Goal: Obtain resource: Download file/media

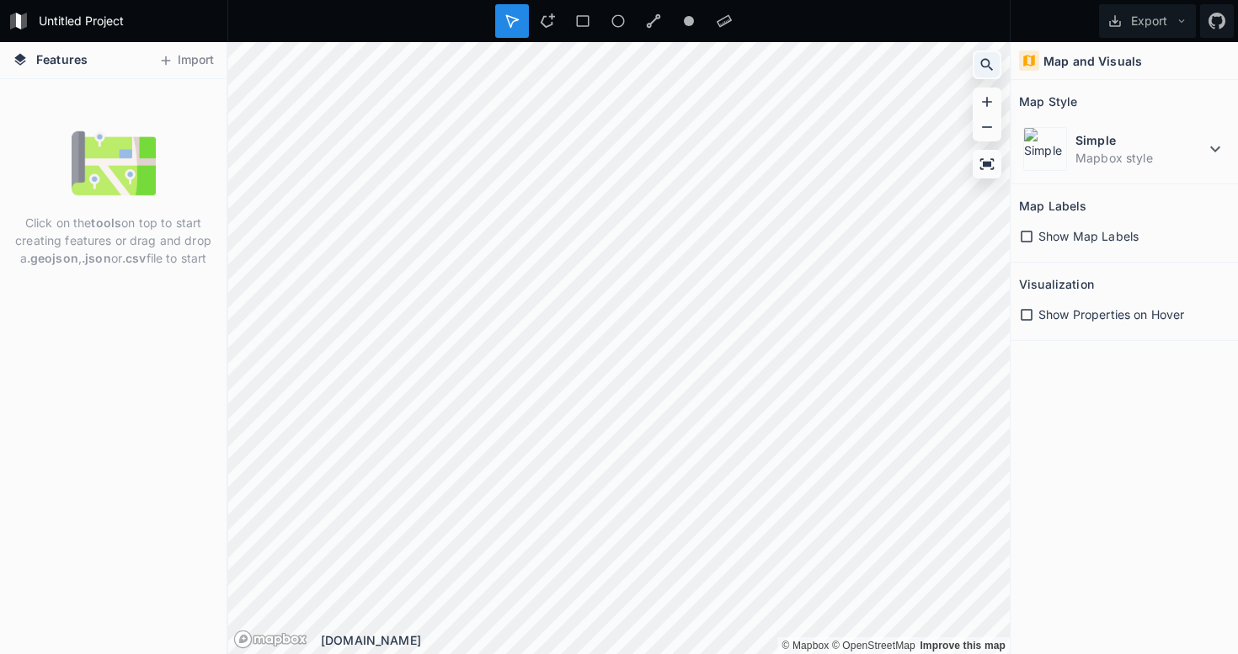
click at [986, 64] on icon at bounding box center [986, 64] width 17 height 17
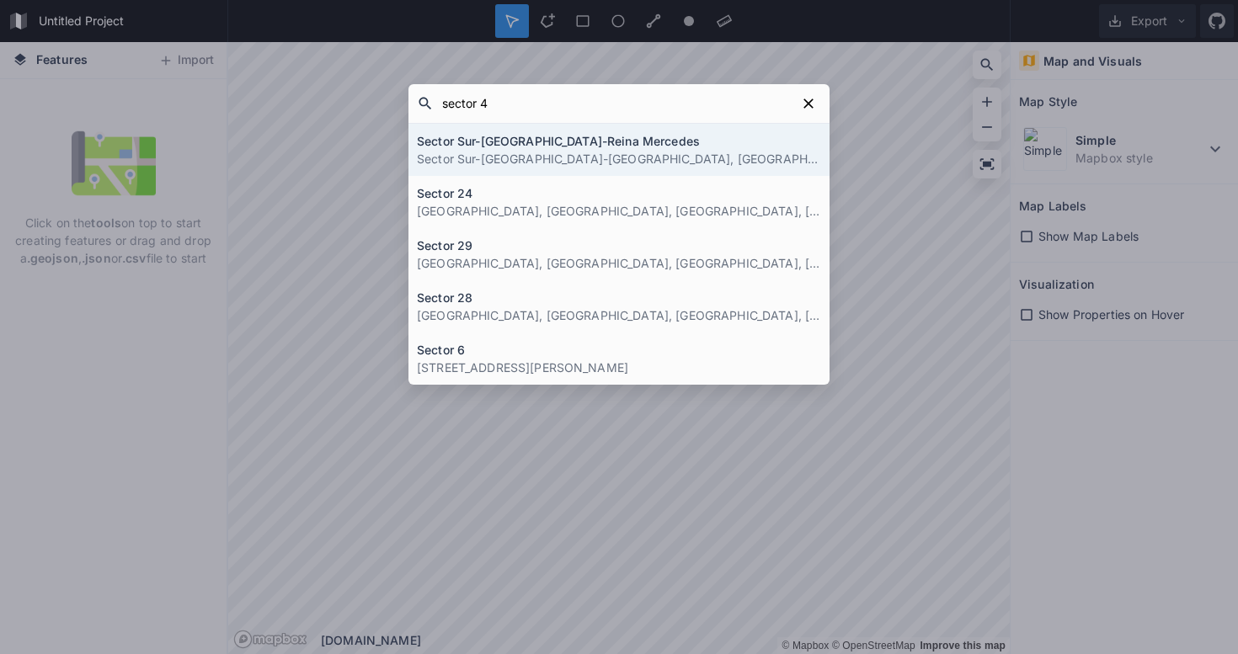
type input "sector 47"
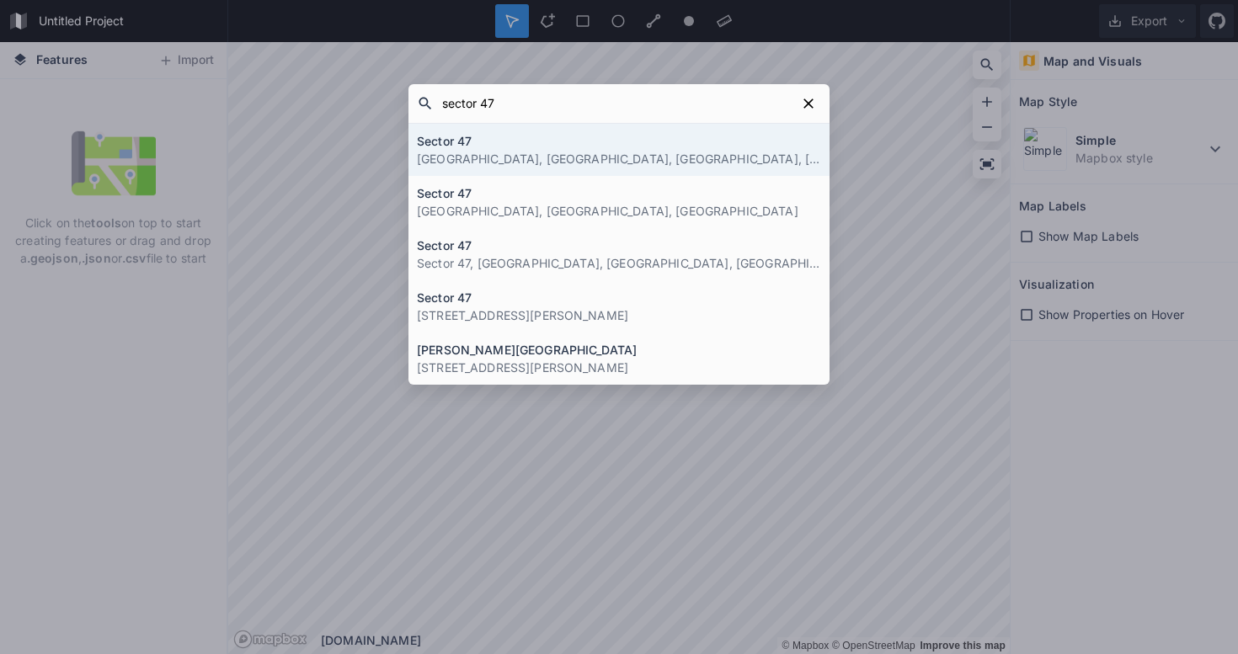
click button "submit" at bounding box center [0, 0] width 0 height 0
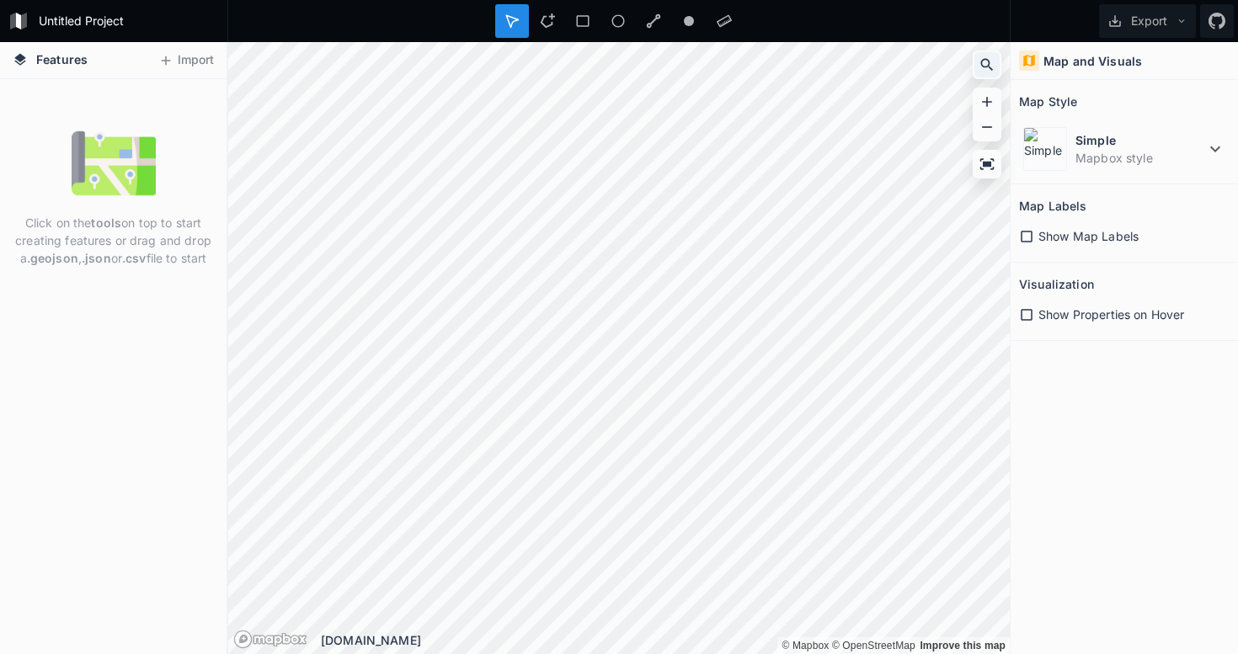
click at [988, 63] on icon at bounding box center [986, 64] width 17 height 17
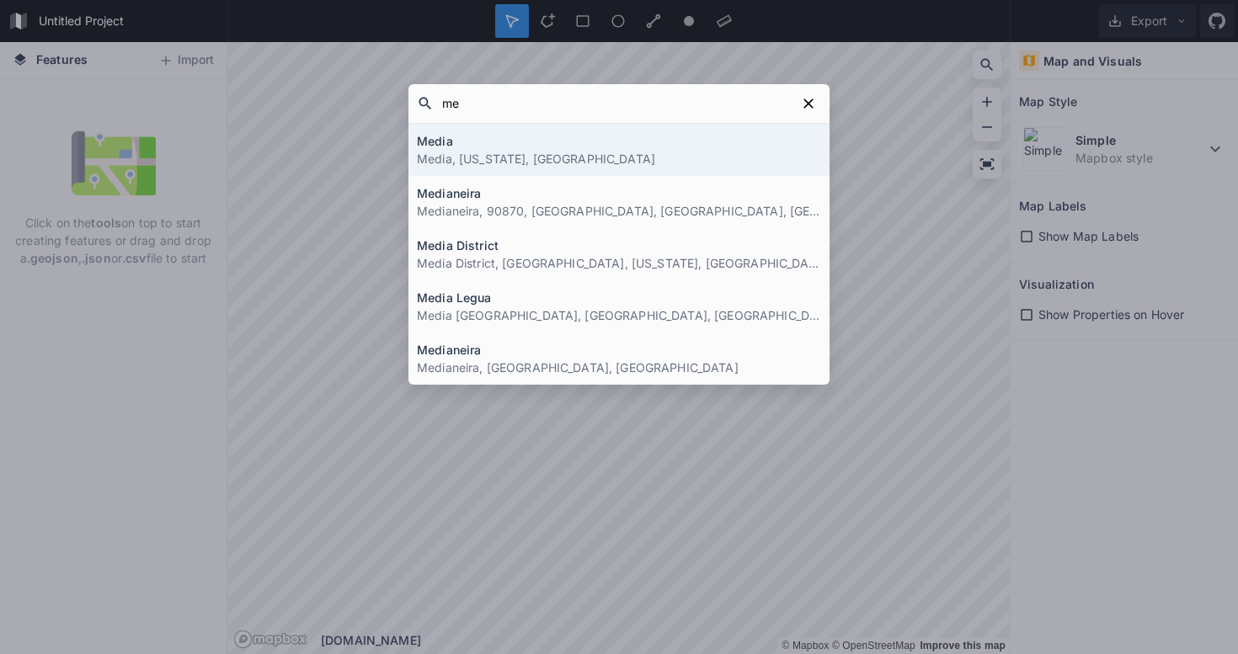
type input "m"
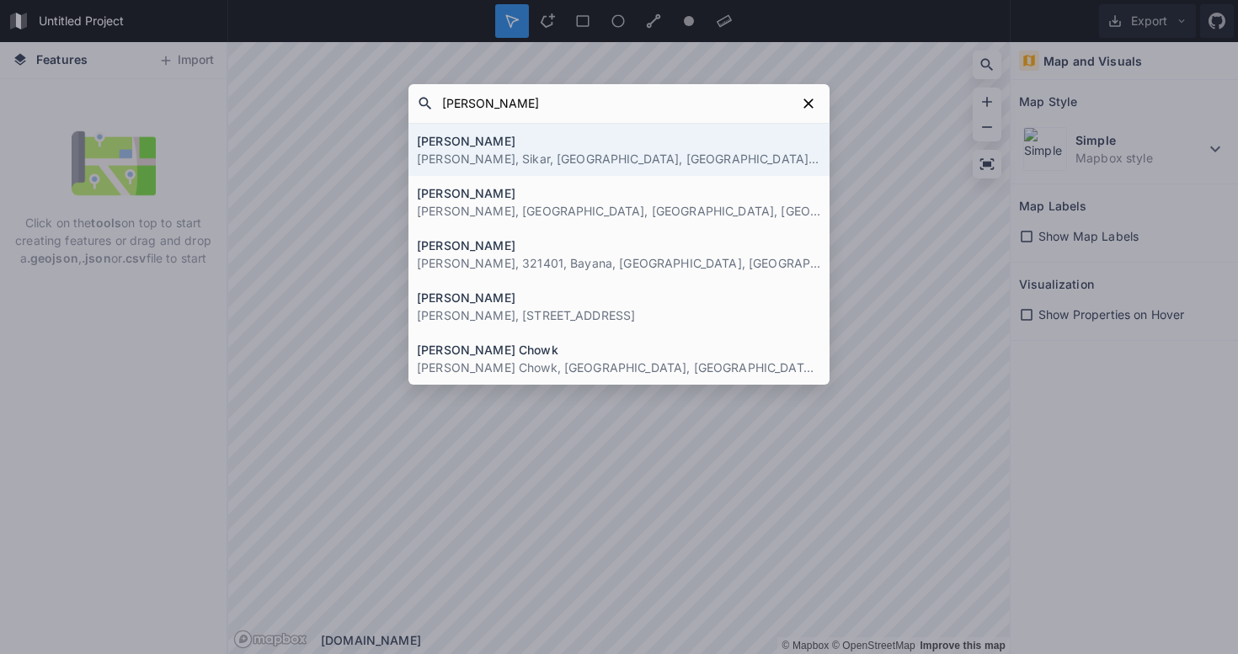
type input "[PERSON_NAME]"
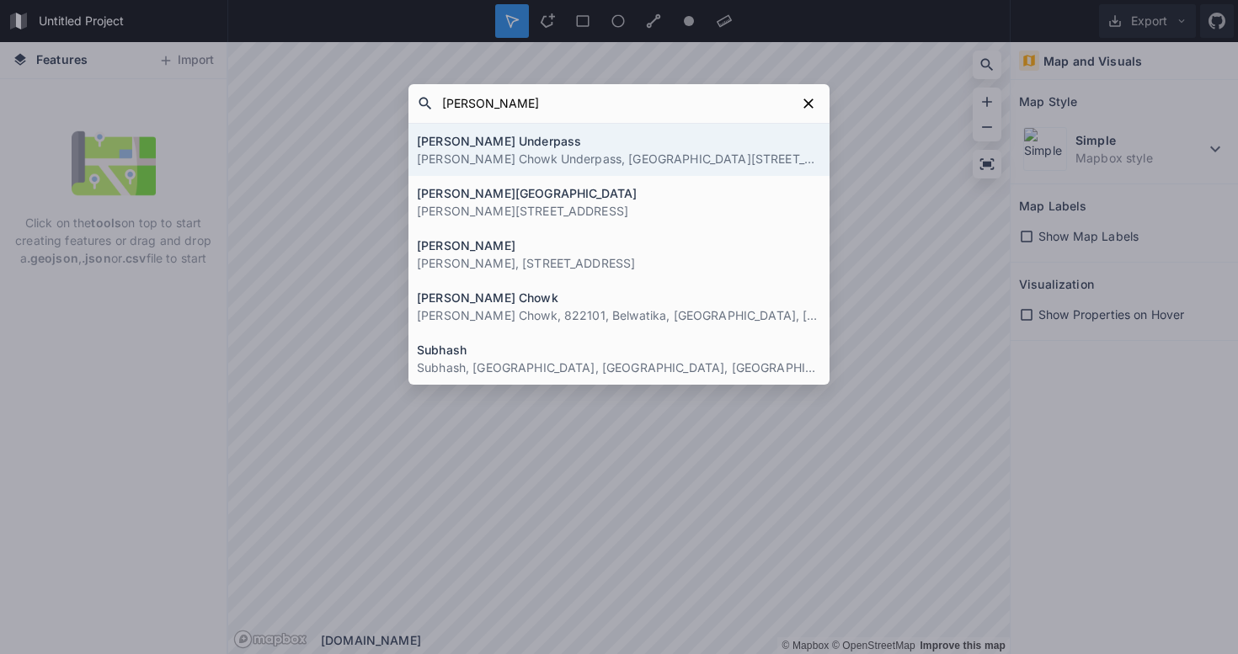
click at [655, 168] on div "[PERSON_NAME] Underpass [PERSON_NAME] Chowk Underpass, [DEMOGRAPHIC_DATA][GEOGR…" at bounding box center [618, 150] width 421 height 52
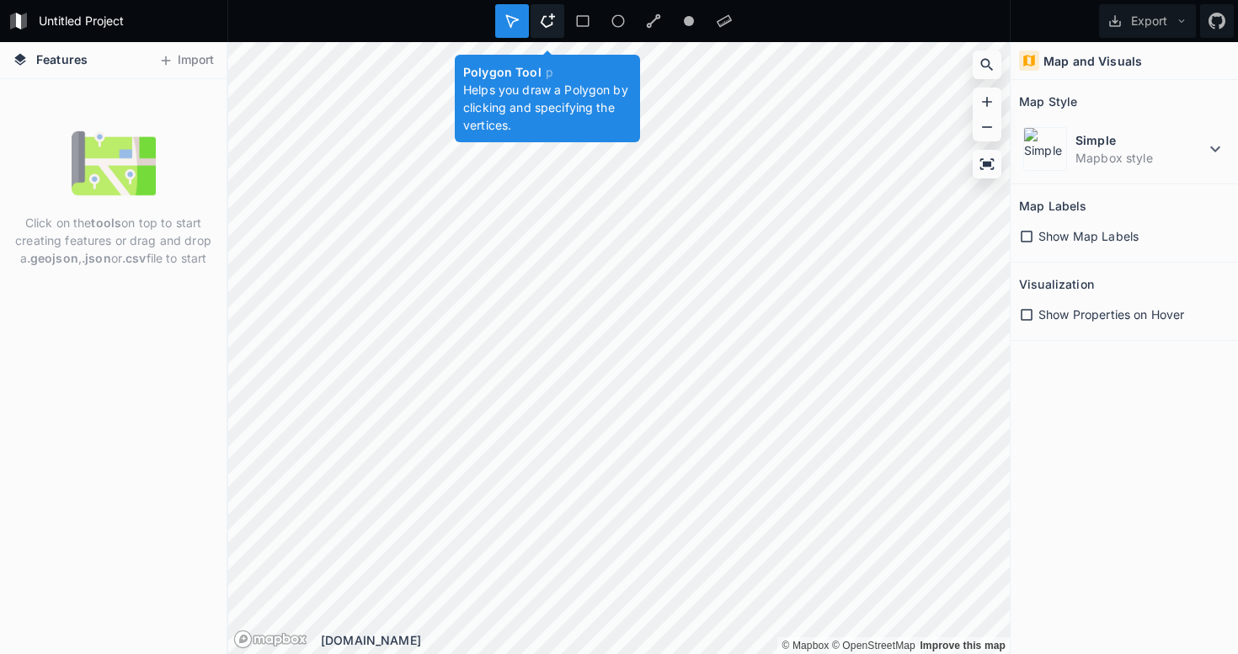
click at [552, 20] on icon at bounding box center [547, 20] width 15 height 15
click at [546, 25] on icon at bounding box center [547, 20] width 15 height 15
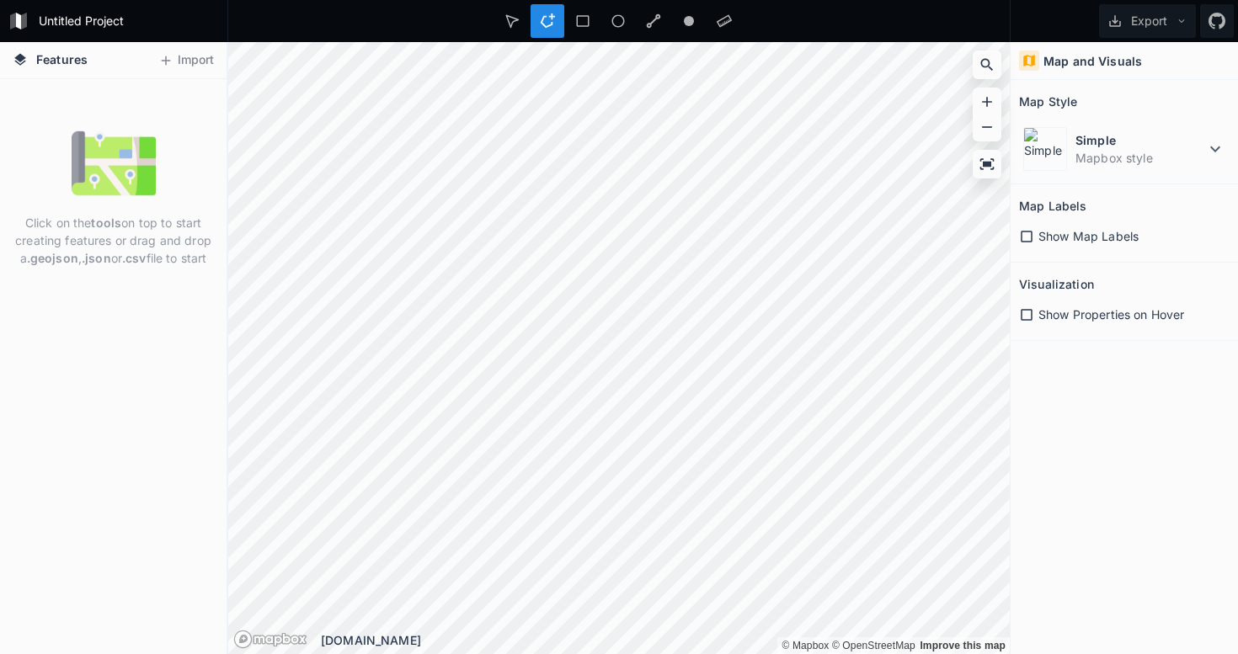
click at [864, 29] on div at bounding box center [618, 21] width 783 height 42
click at [549, 13] on icon at bounding box center [547, 20] width 15 height 15
click at [541, 22] on icon at bounding box center [547, 20] width 14 height 14
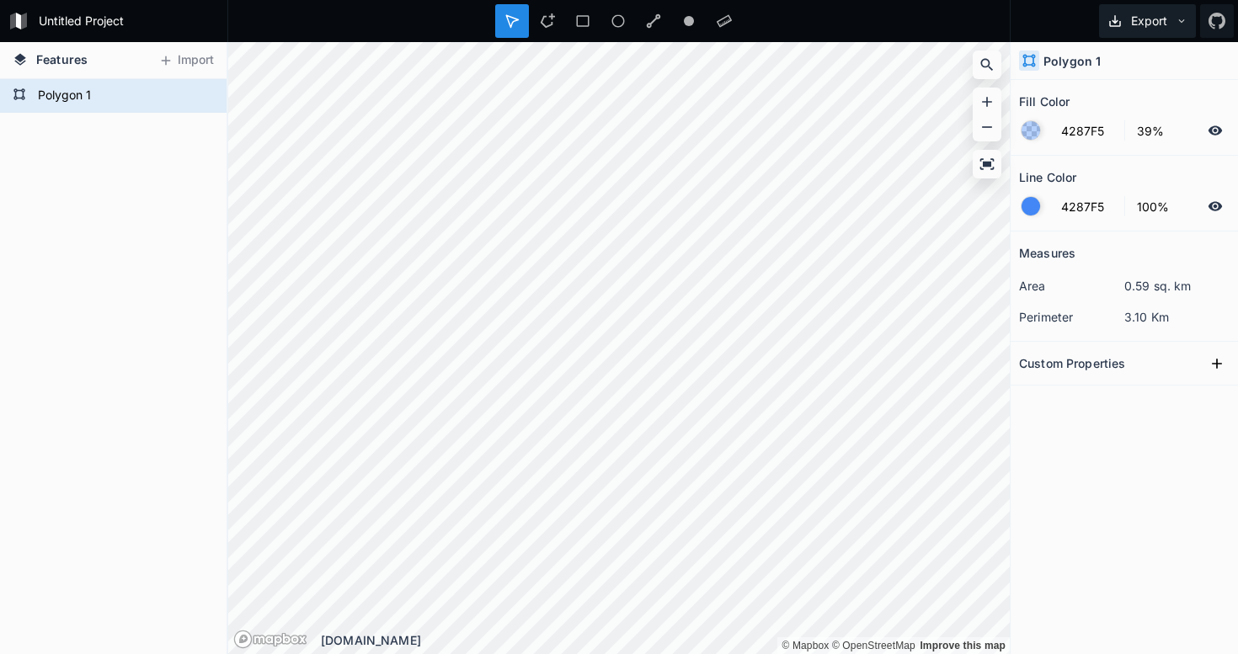
click at [1165, 15] on button "Export" at bounding box center [1147, 21] width 97 height 34
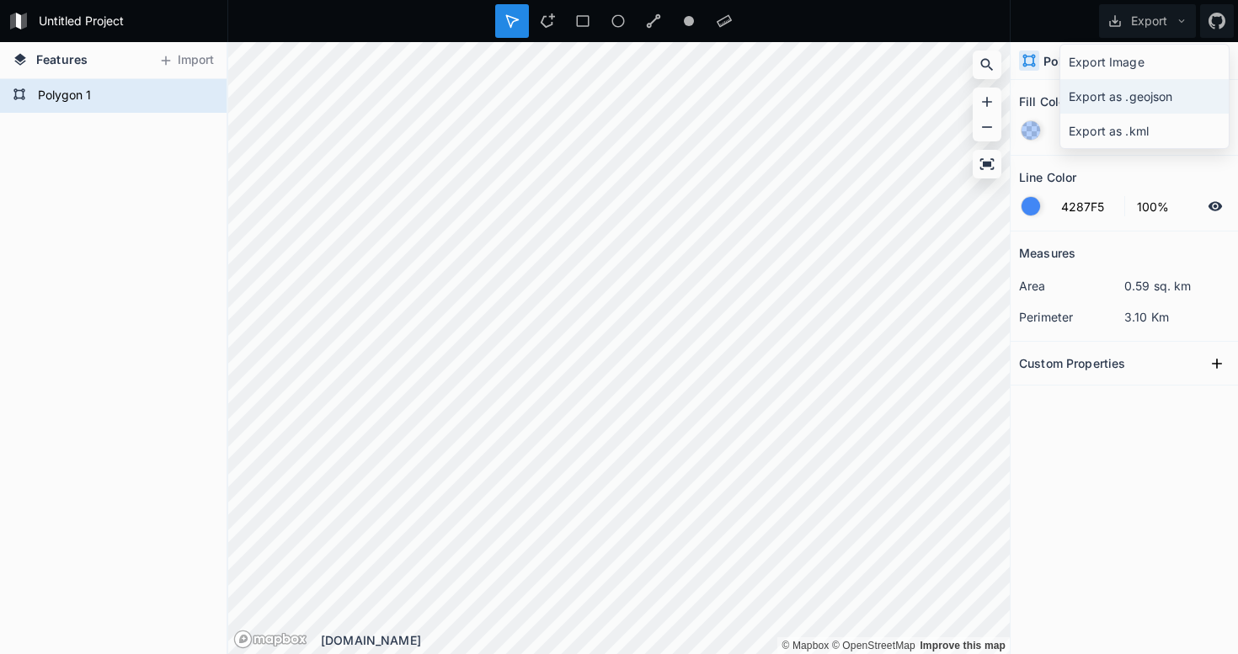
click at [1144, 96] on div "Export as .geojson" at bounding box center [1144, 96] width 168 height 35
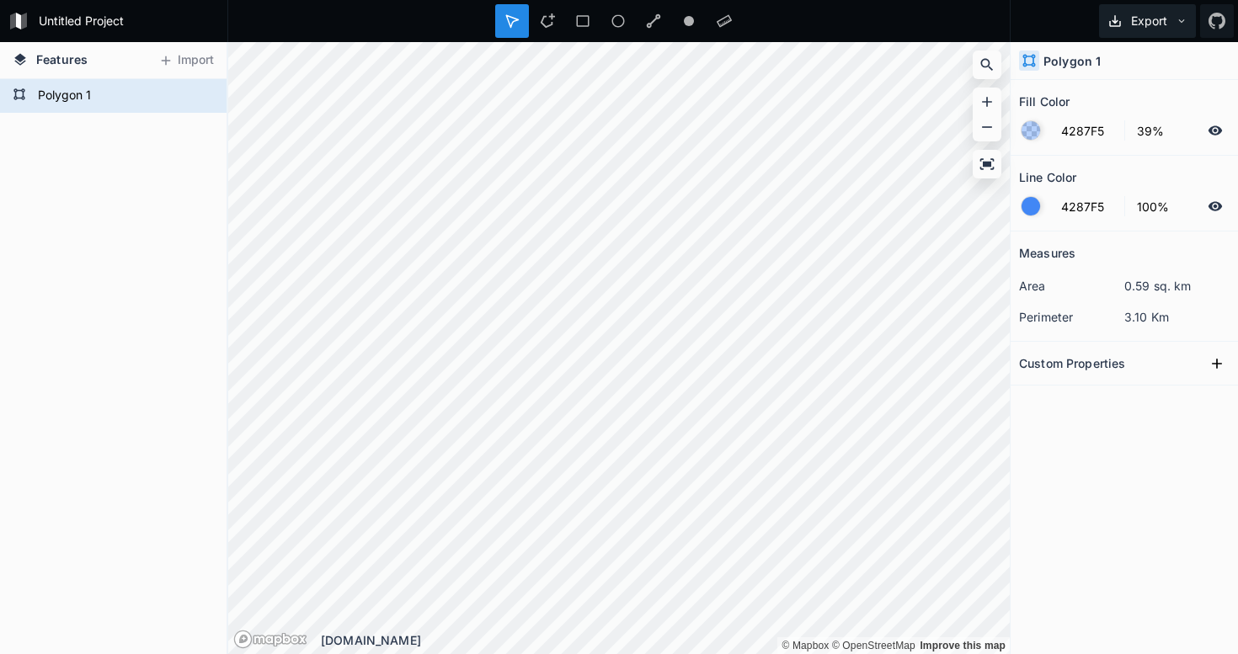
click at [1142, 27] on button "Export" at bounding box center [1147, 21] width 97 height 34
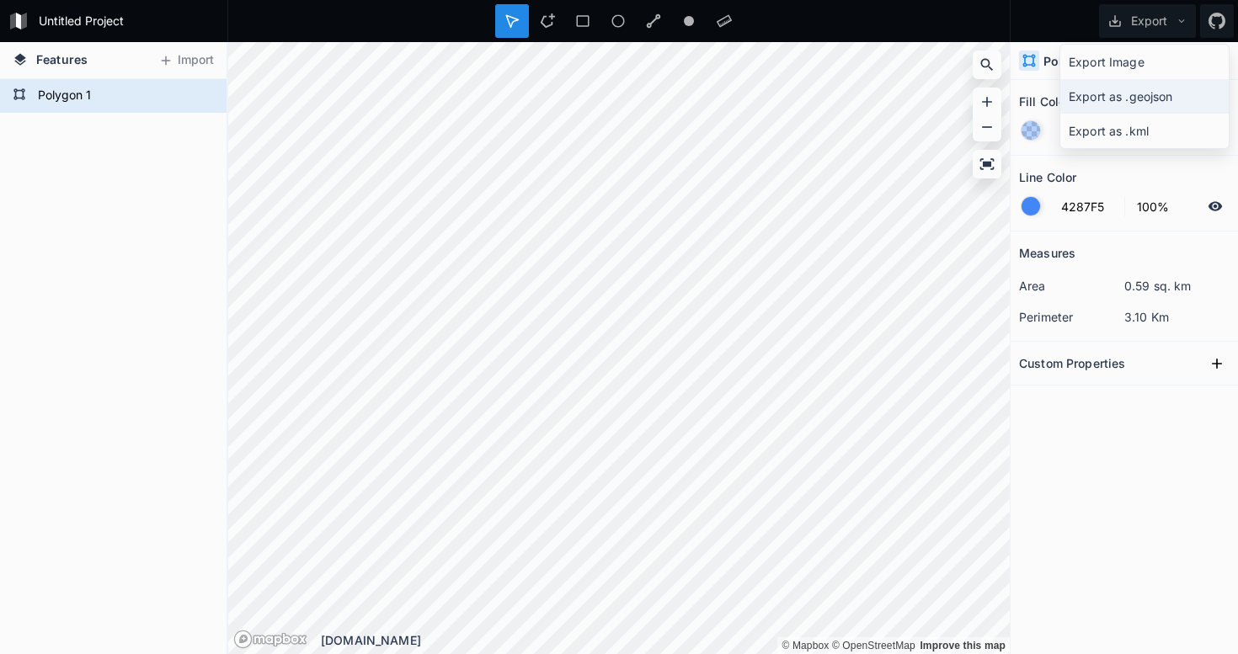
click at [1133, 97] on div "Export as .geojson" at bounding box center [1144, 96] width 168 height 35
